Goal: Transaction & Acquisition: Purchase product/service

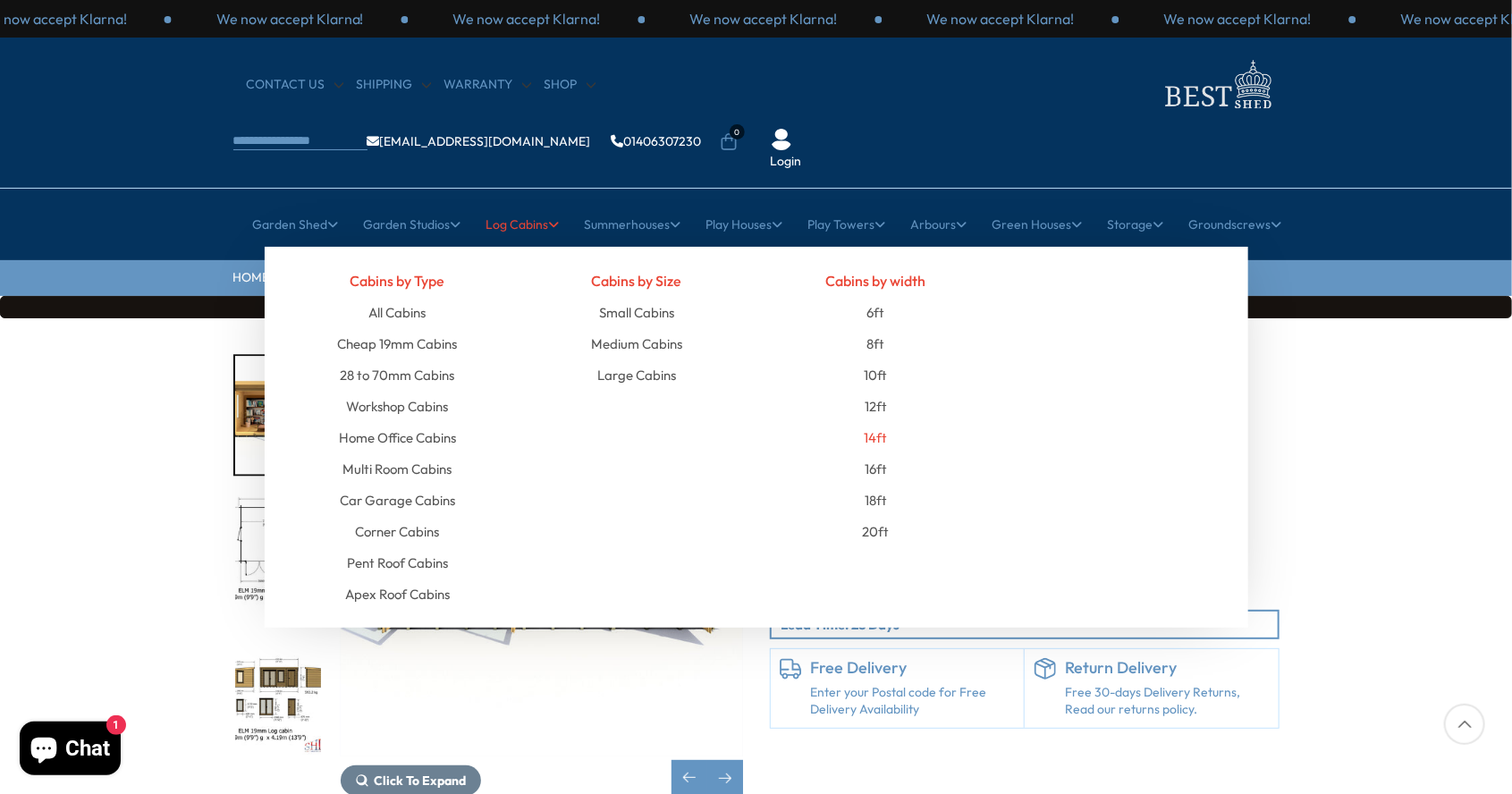
click at [881, 422] on link "14ft" at bounding box center [876, 438] width 23 height 31
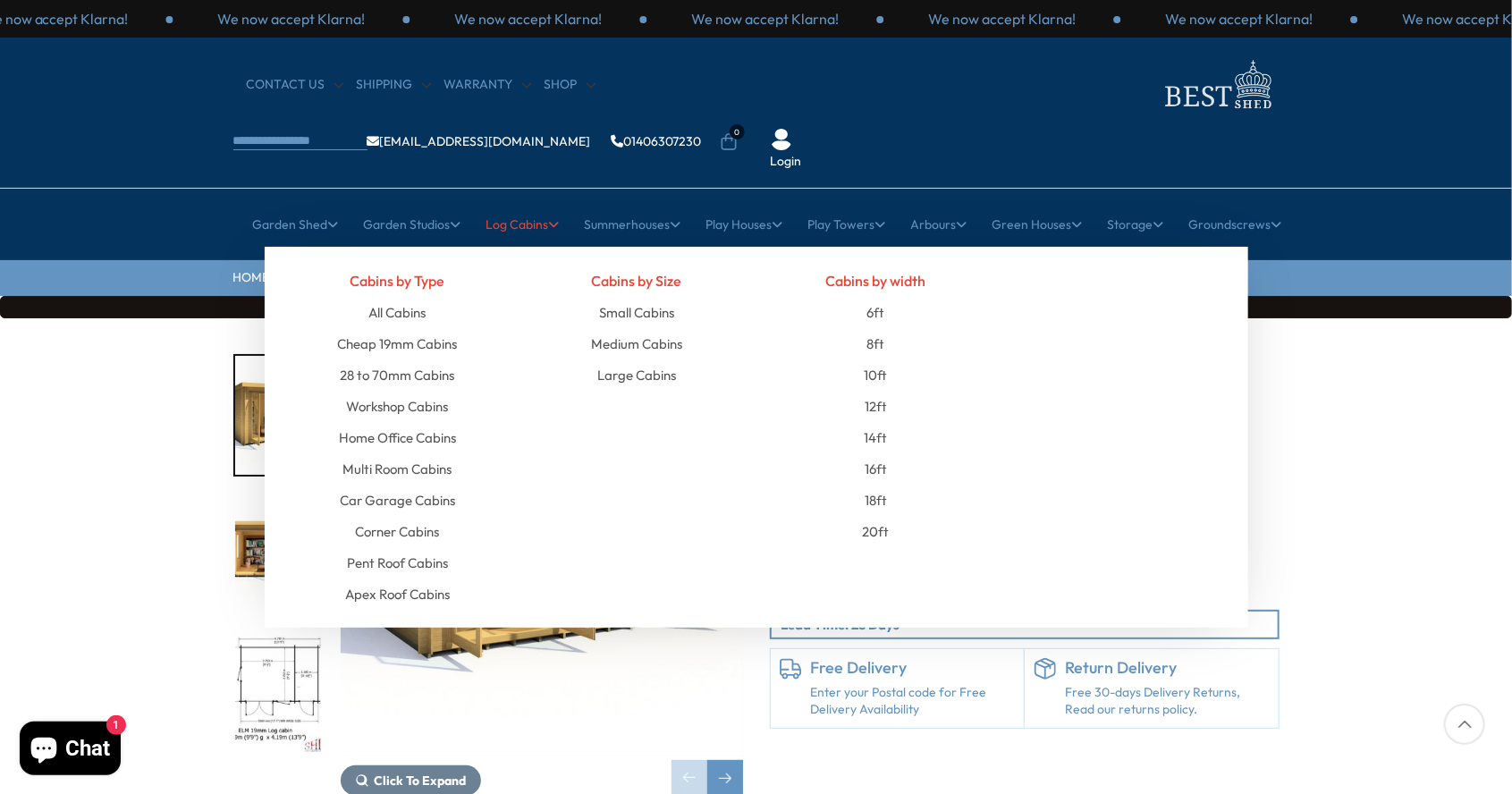
click at [494, 202] on link "Log Cabins" at bounding box center [522, 225] width 73 height 45
click at [377, 297] on link "All Cabins" at bounding box center [396, 313] width 58 height 31
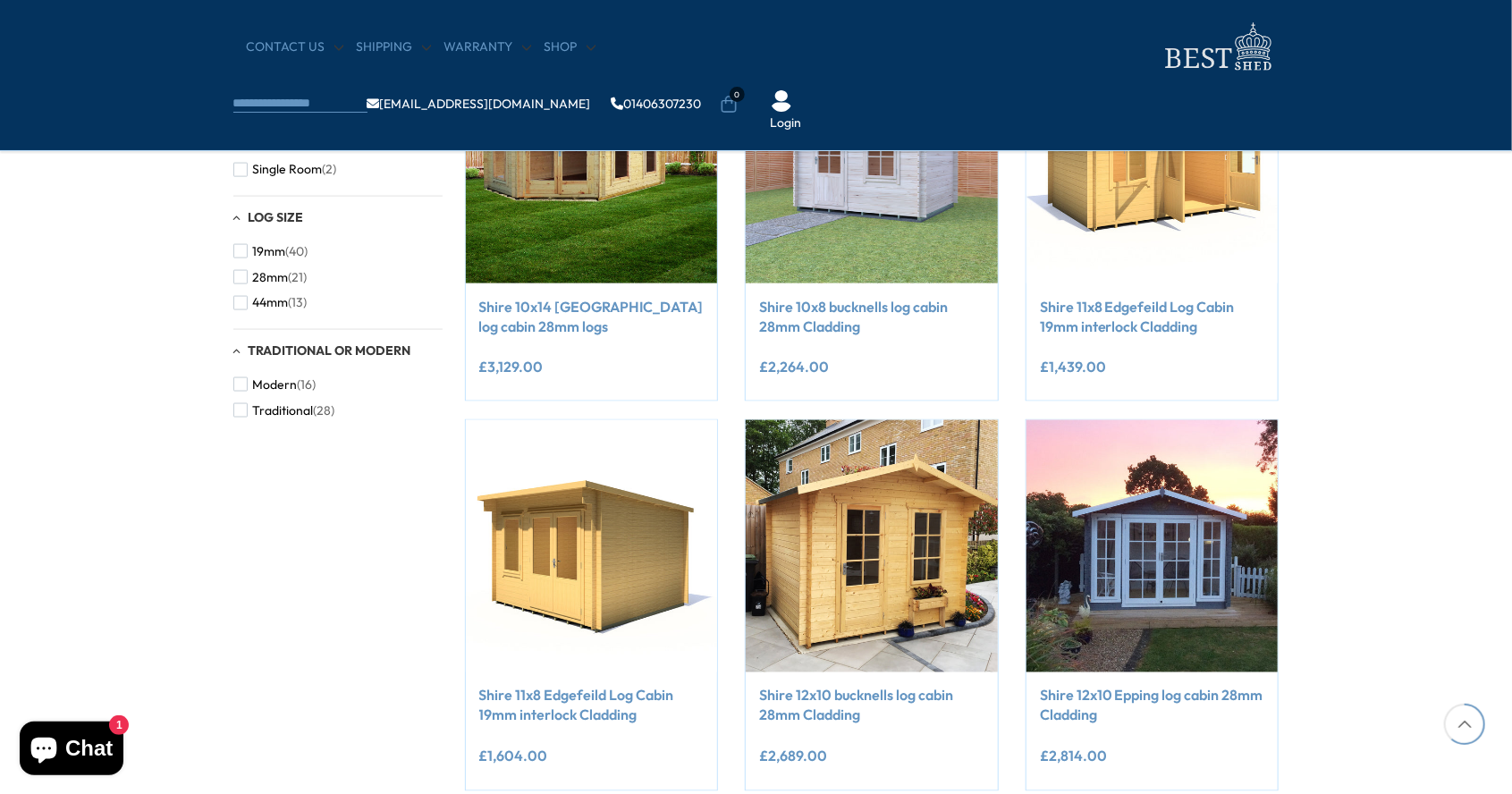
scroll to position [1211, 0]
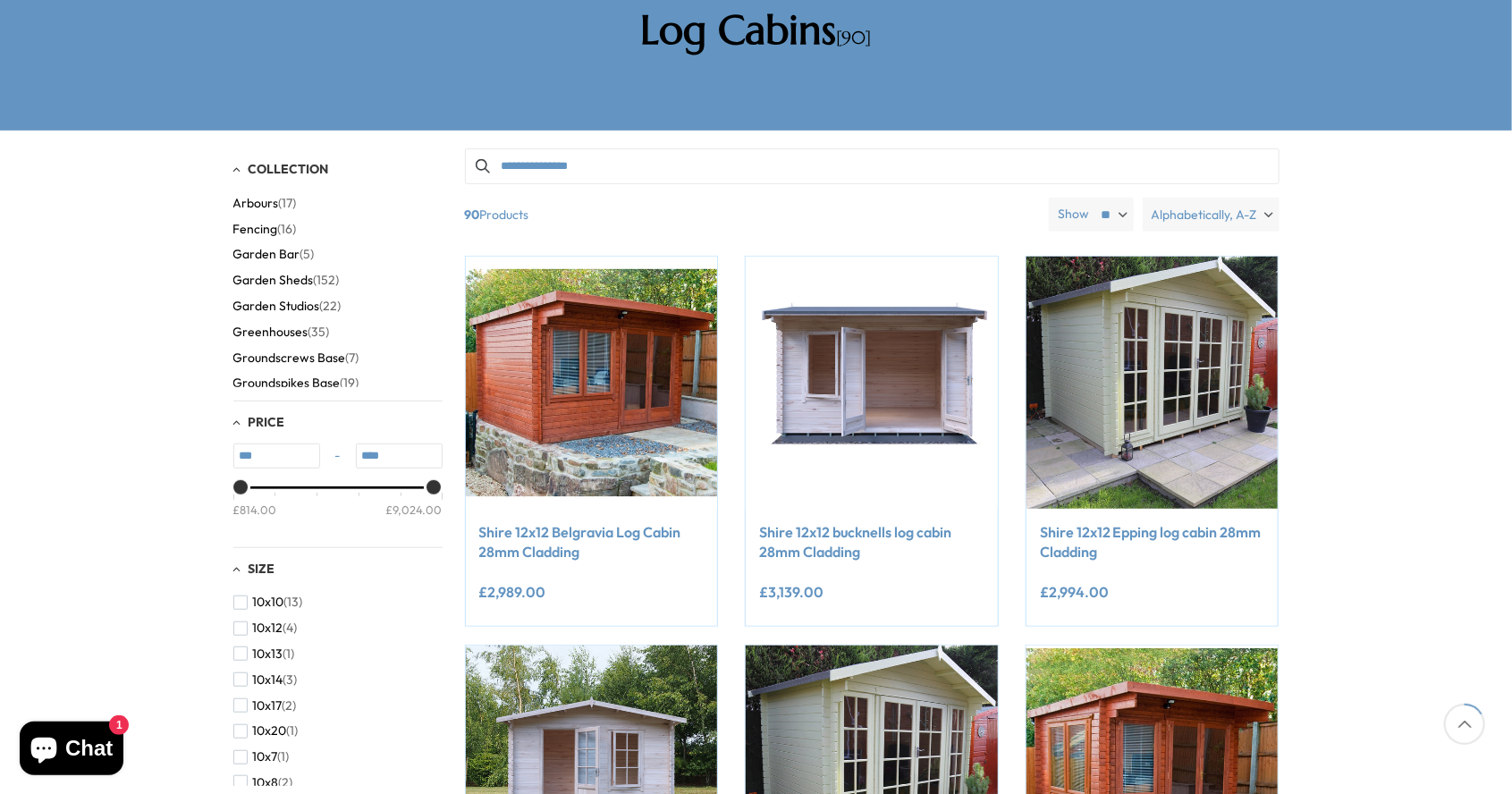
scroll to position [341, 0]
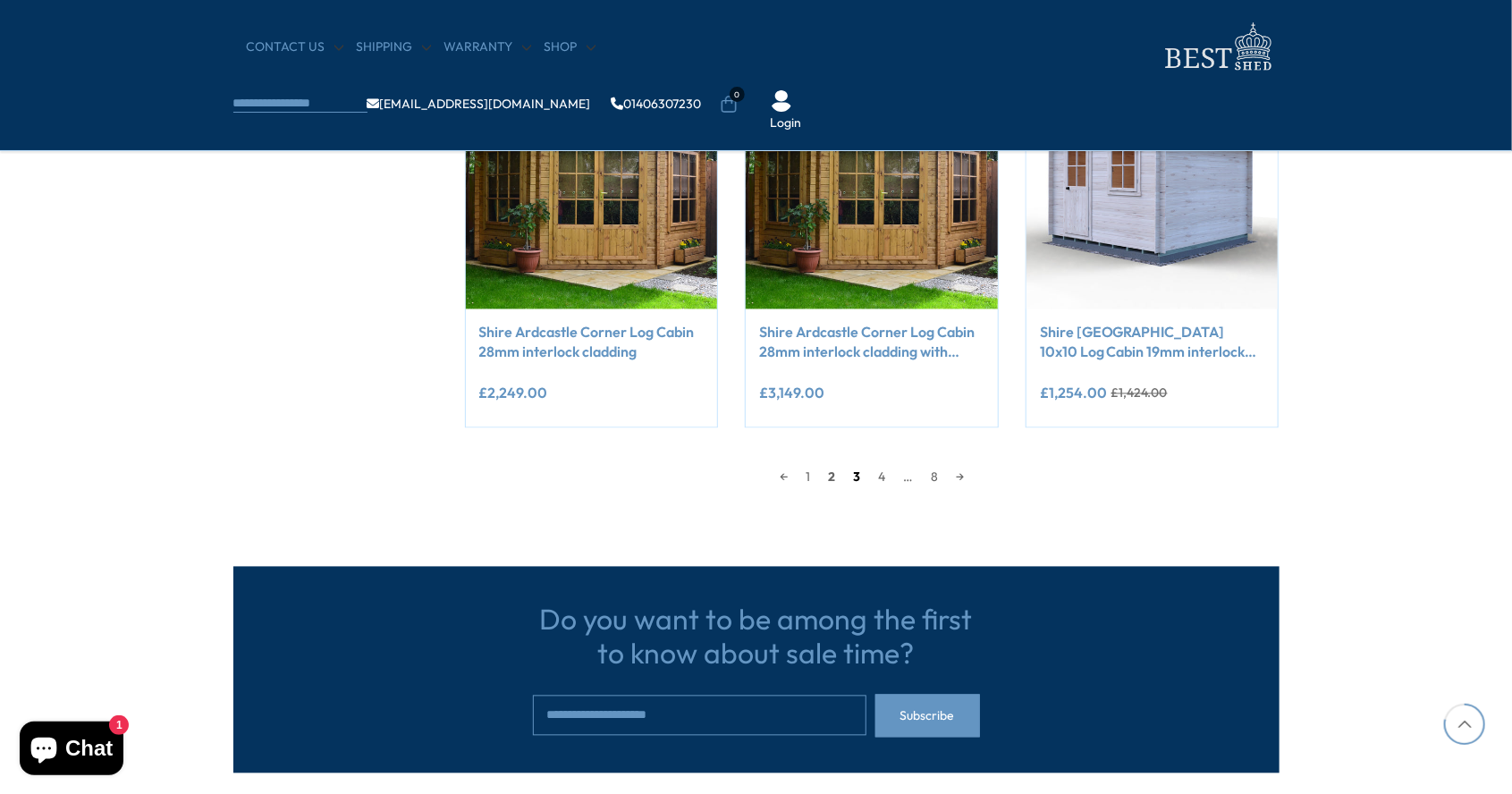
click at [853, 485] on link "3" at bounding box center [856, 477] width 25 height 26
